Goal: Navigation & Orientation: Find specific page/section

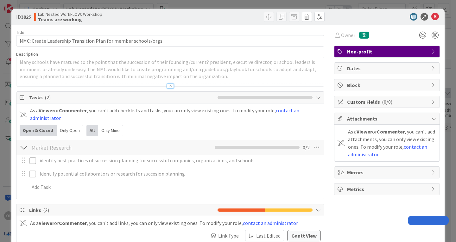
click at [431, 18] on icon at bounding box center [435, 17] width 8 height 8
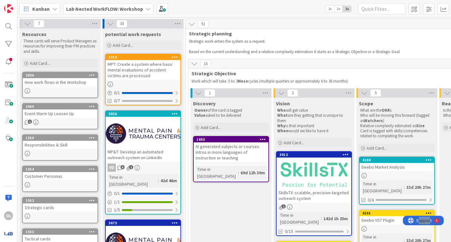
click at [146, 5] on div "Lab Nested WorkFLOW: Workshop" at bounding box center [108, 8] width 90 height 11
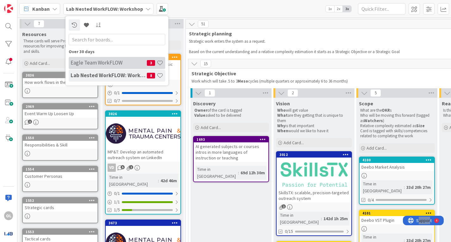
click at [95, 66] on h4 "Eagle Team WorkFLOW" at bounding box center [109, 63] width 76 height 6
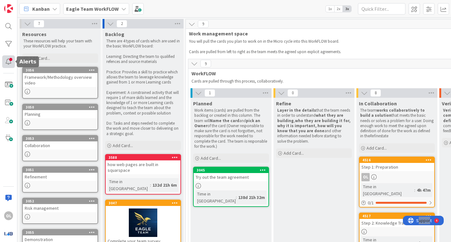
click at [6, 65] on div at bounding box center [8, 61] width 13 height 13
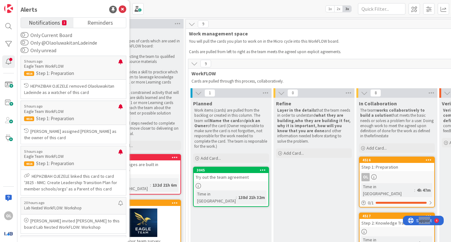
click at [301, 118] on strong "who they are building it for, why it is important, how will you know that you a…" at bounding box center [314, 126] width 74 height 16
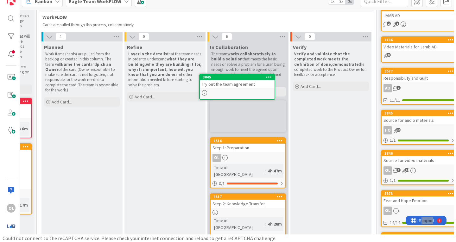
scroll to position [46, 152]
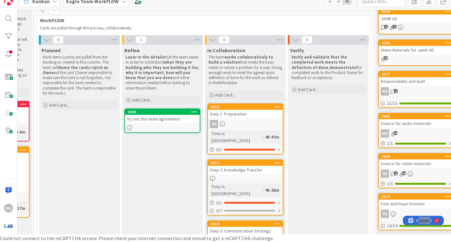
click at [178, 121] on div "Try out the team agreement" at bounding box center [162, 119] width 75 height 8
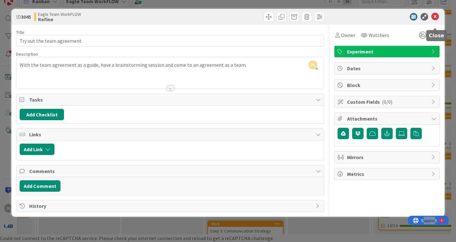
click at [433, 17] on icon at bounding box center [435, 17] width 8 height 8
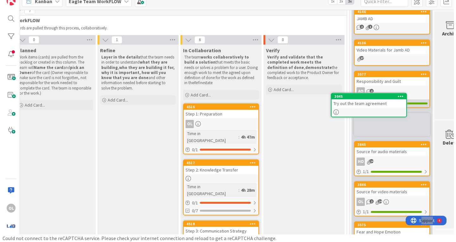
scroll to position [46, 179]
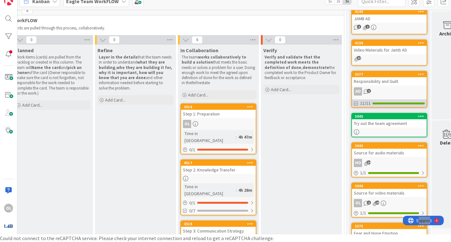
click at [380, 105] on div "11/11" at bounding box center [389, 103] width 75 height 8
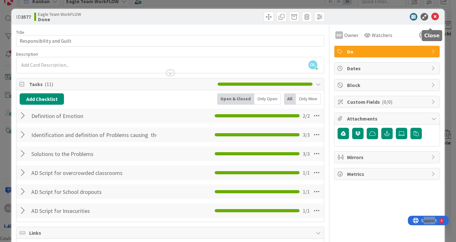
click at [431, 18] on icon at bounding box center [435, 17] width 8 height 8
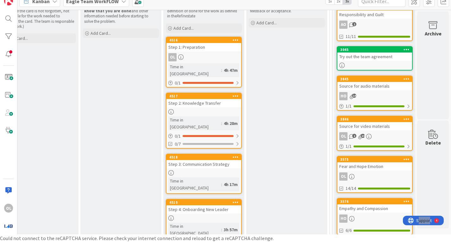
scroll to position [0, 198]
